Goal: Information Seeking & Learning: Learn about a topic

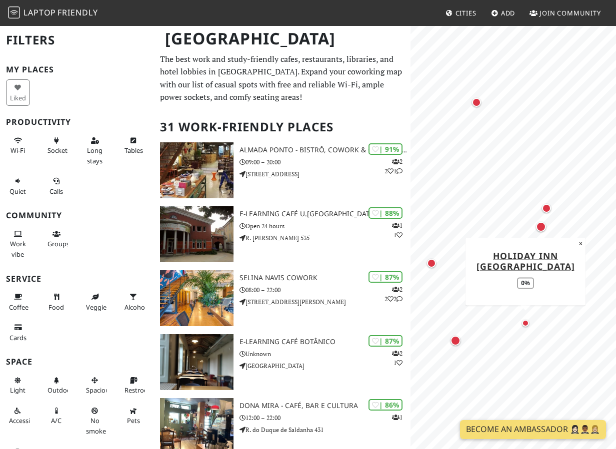
click at [526, 325] on div "Map marker" at bounding box center [525, 323] width 7 height 7
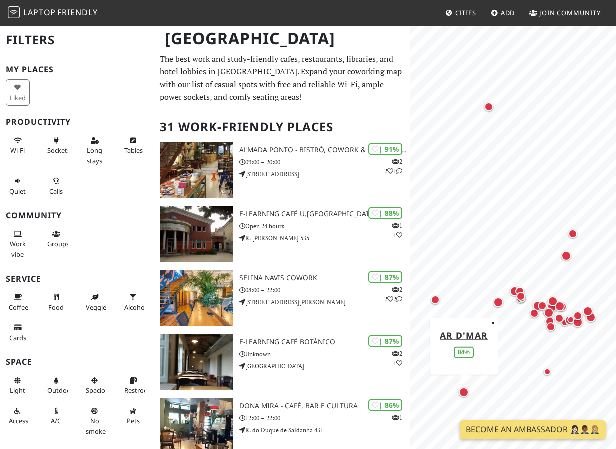
click at [468, 395] on div "Map marker" at bounding box center [464, 392] width 14 height 14
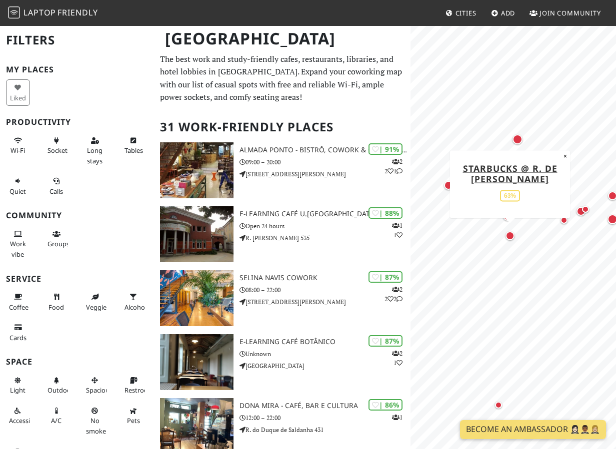
click at [511, 239] on div "Map marker" at bounding box center [509, 235] width 9 height 9
